Goal: Download file/media

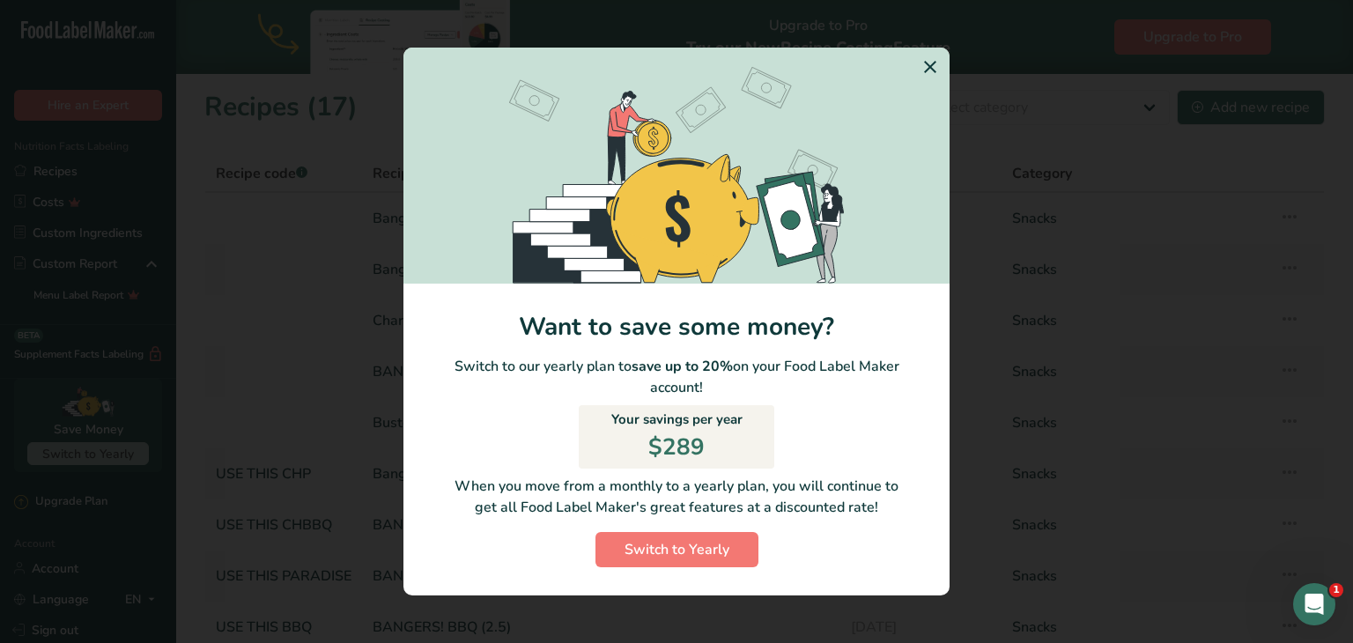
click at [927, 63] on icon "Switch to Yearly Modal" at bounding box center [929, 67] width 21 height 32
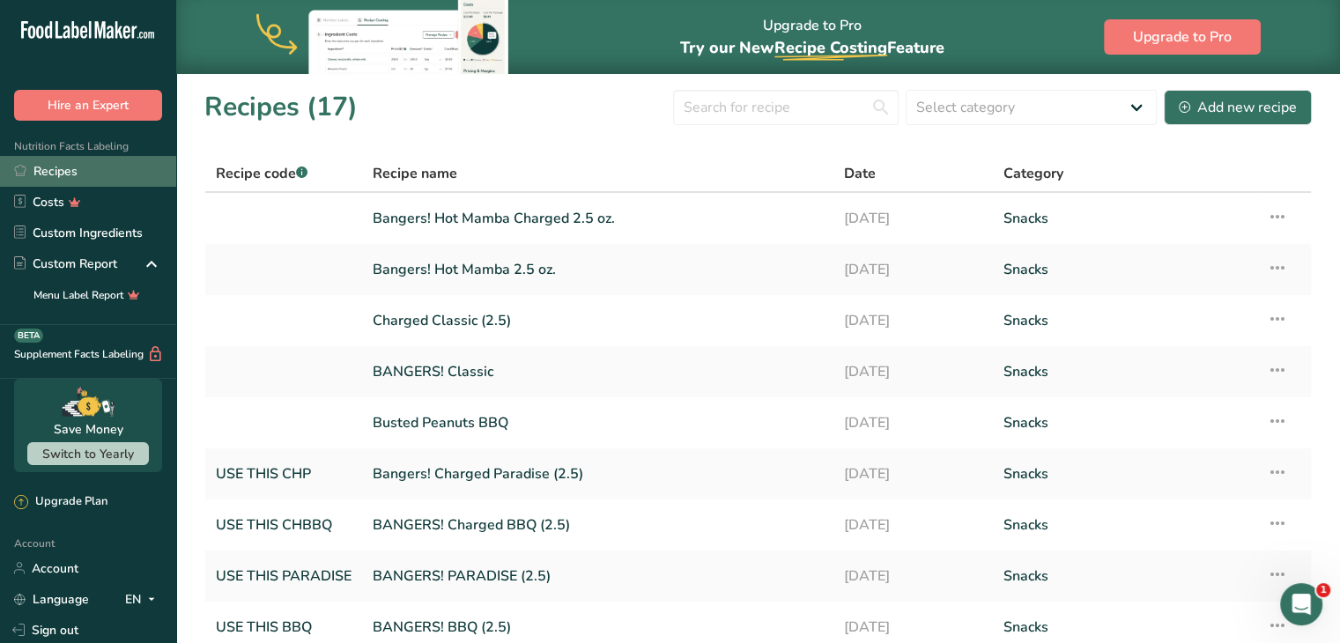
click at [95, 173] on link "Recipes" at bounding box center [88, 171] width 176 height 31
click at [469, 263] on link "Bangers! Hot Mamba 2.5 oz." at bounding box center [598, 269] width 450 height 37
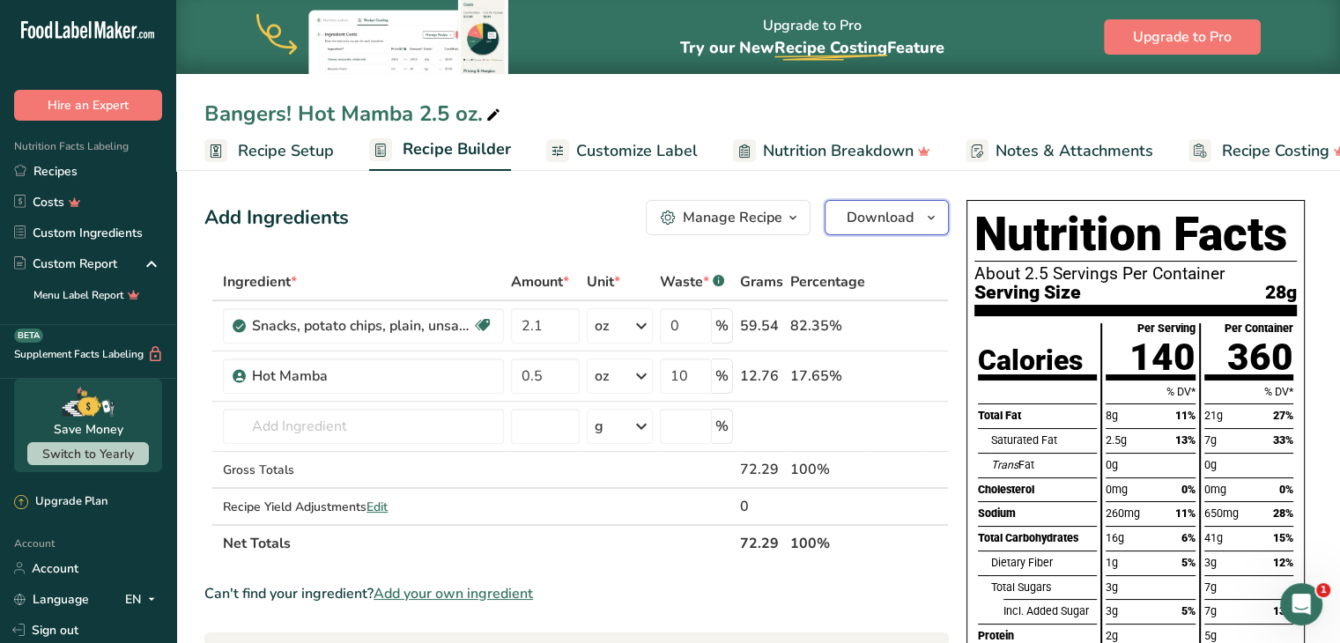
click at [922, 218] on span "button" at bounding box center [930, 217] width 21 height 21
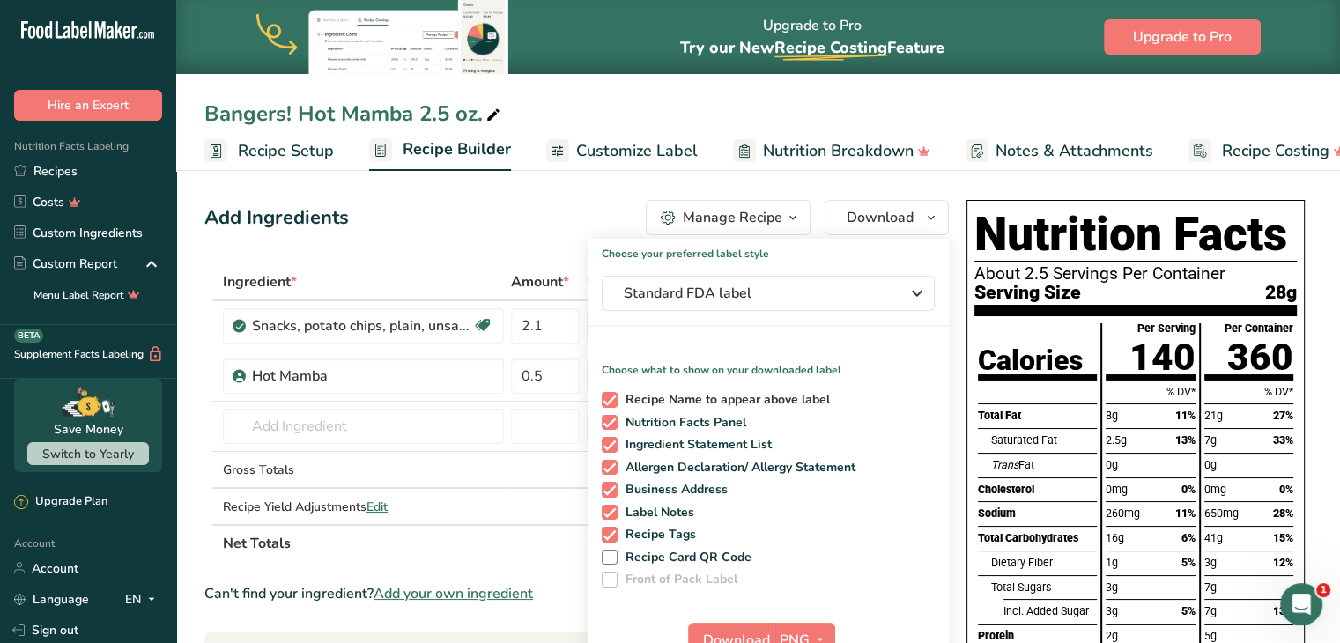
click at [673, 401] on span "Recipe Name to appear above label" at bounding box center [723, 400] width 213 height 16
click at [613, 401] on input "Recipe Name to appear above label" at bounding box center [607, 399] width 11 height 11
checkbox input "false"
click at [735, 635] on span "Download" at bounding box center [736, 640] width 67 height 21
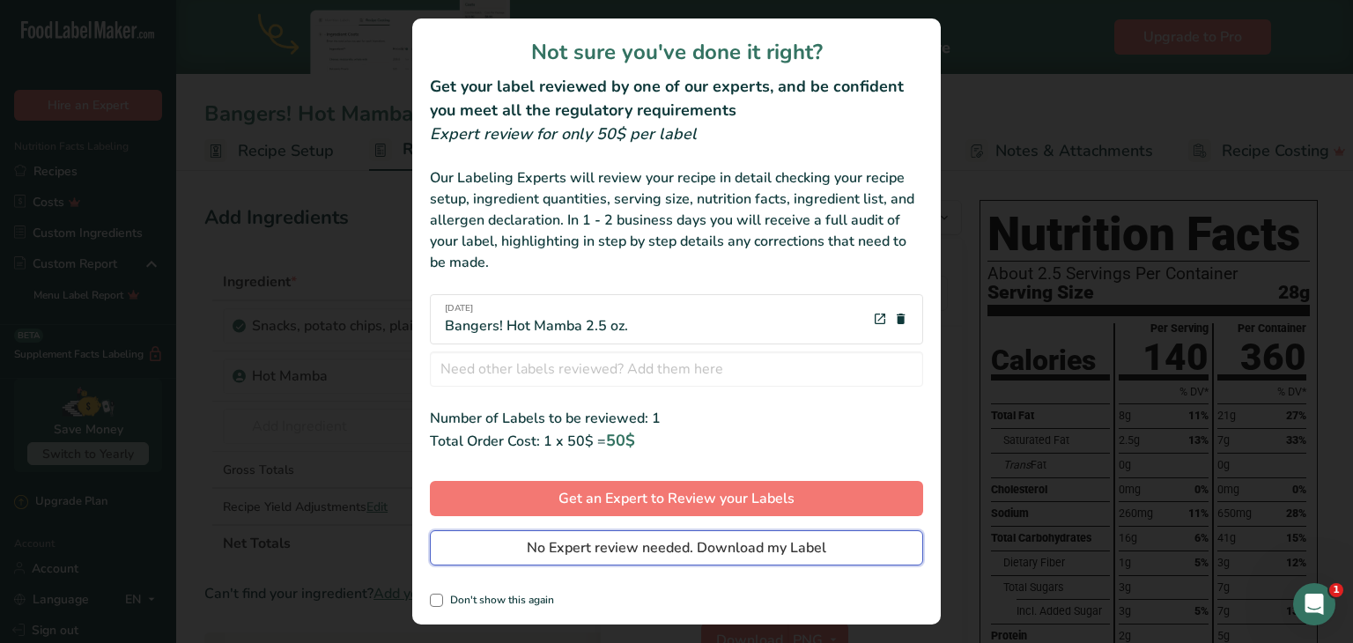
click at [700, 551] on span "No Expert review needed. Download my Label" at bounding box center [676, 547] width 299 height 21
